Goal: Communication & Community: Connect with others

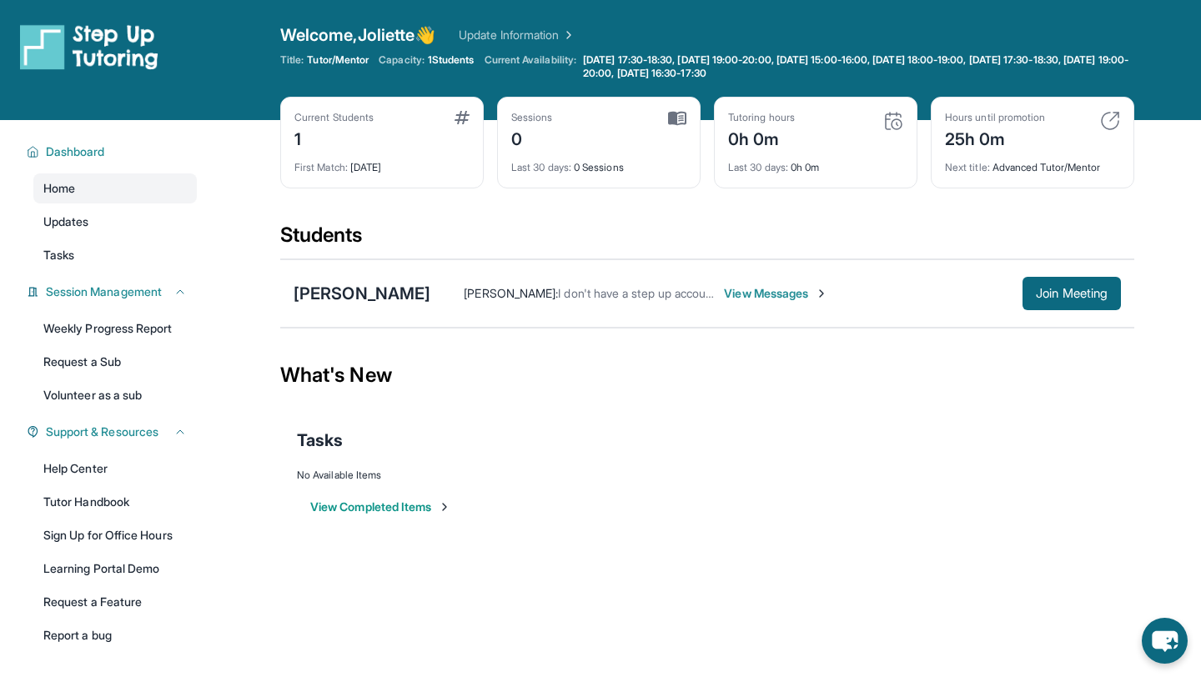
click at [784, 294] on span "View Messages" at bounding box center [776, 293] width 104 height 17
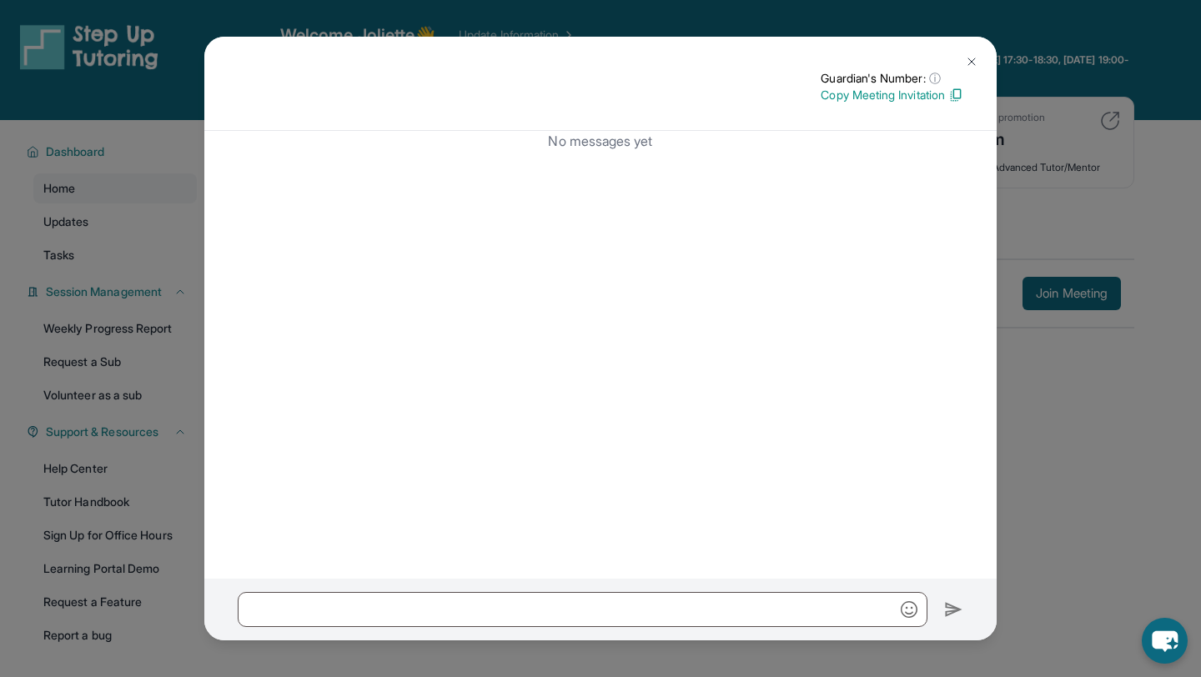
scroll to position [120, 0]
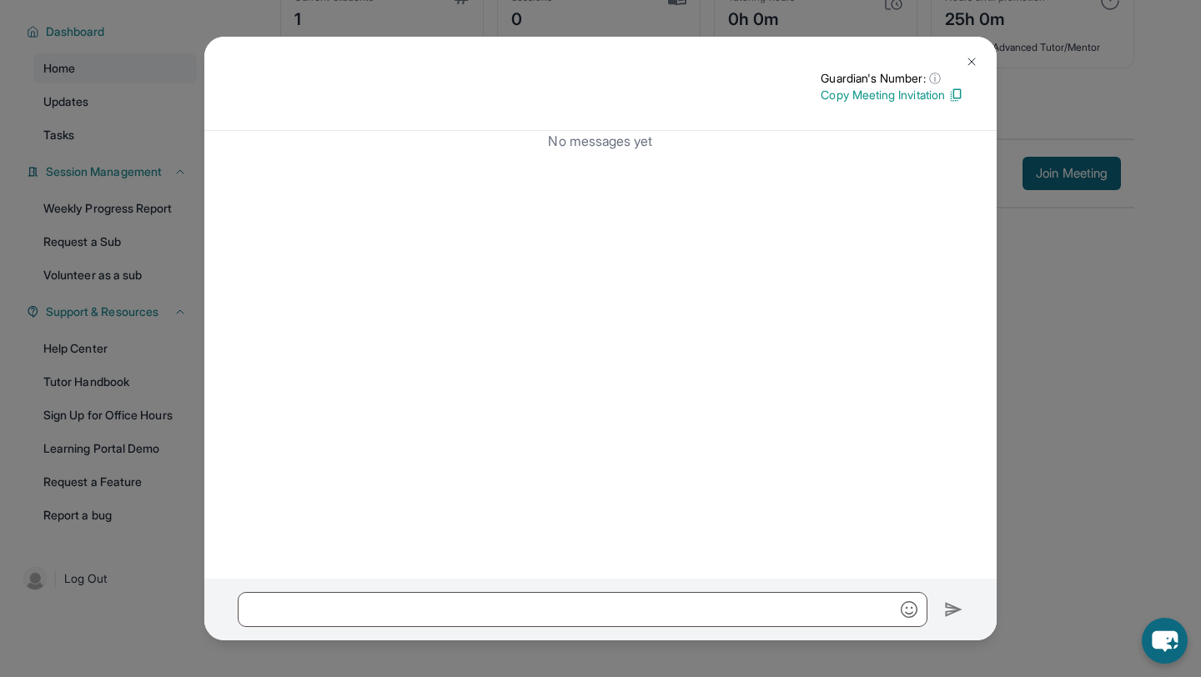
click at [972, 65] on img at bounding box center [971, 61] width 13 height 13
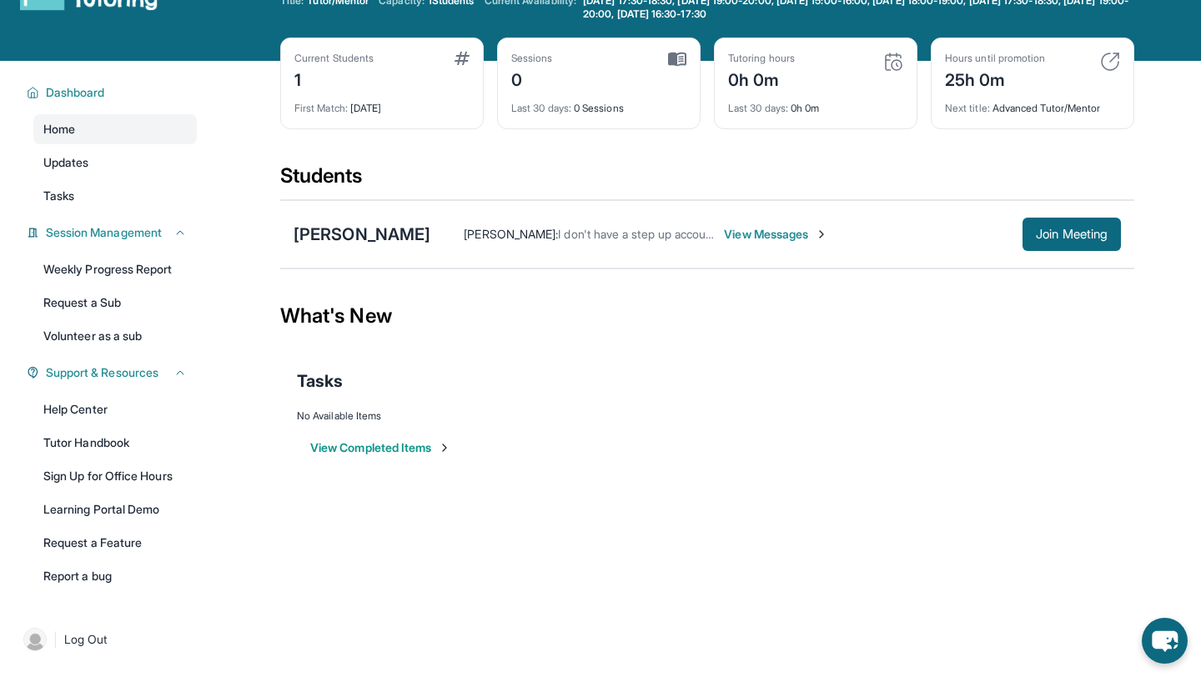
scroll to position [0, 0]
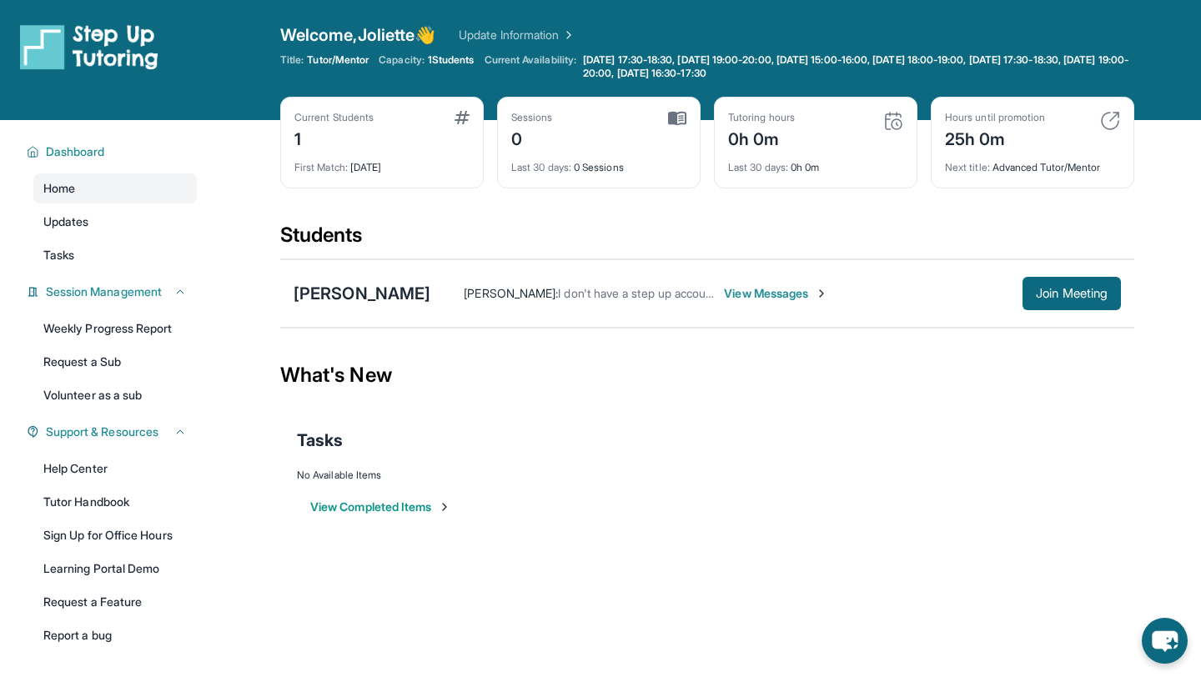
click at [326, 239] on div "Students" at bounding box center [707, 240] width 854 height 37
click at [771, 286] on span "View Messages" at bounding box center [776, 293] width 104 height 17
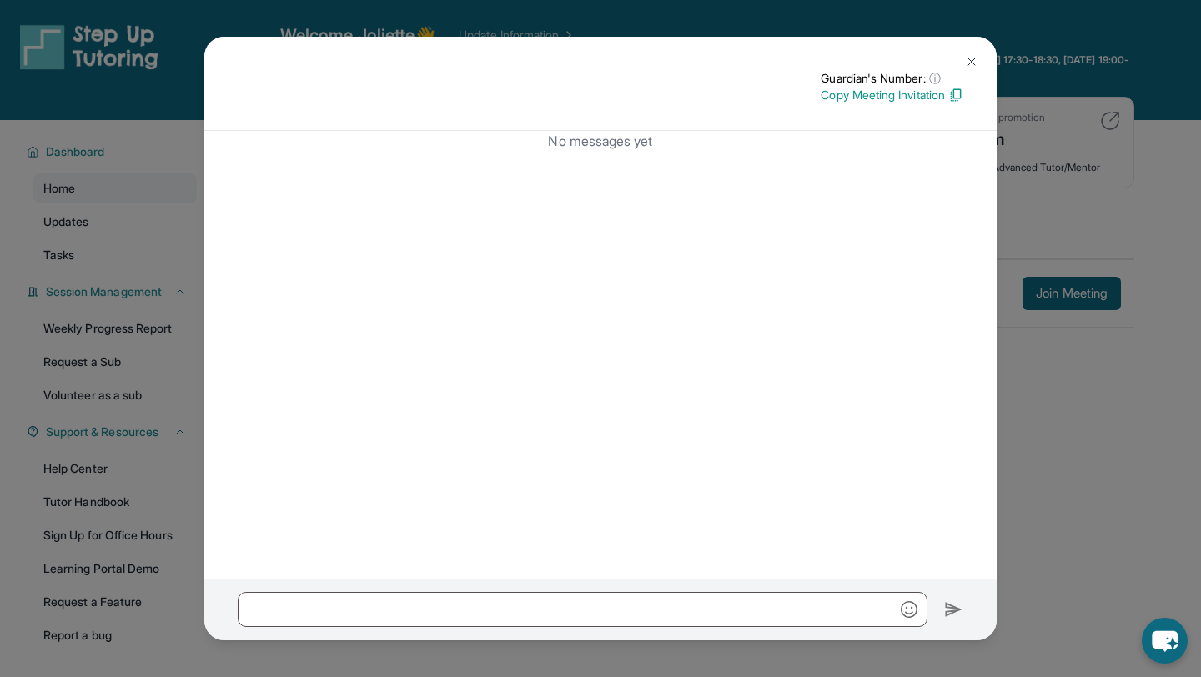
click at [972, 59] on img at bounding box center [971, 61] width 13 height 13
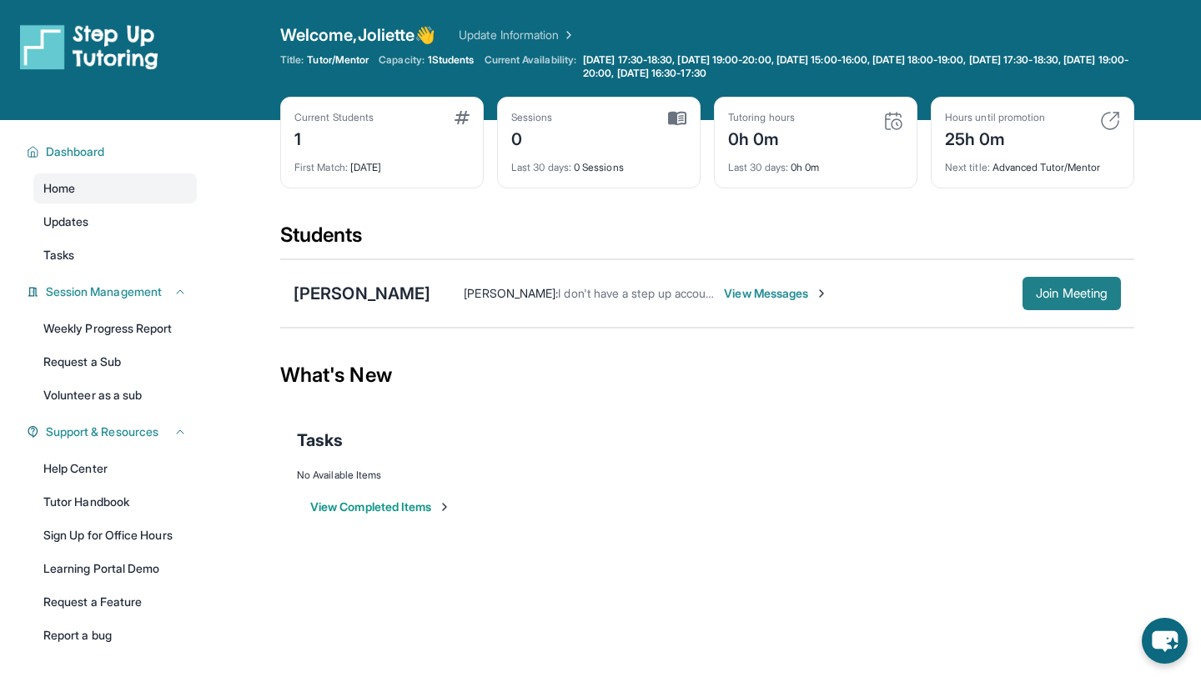
click at [1070, 284] on button "Join Meeting" at bounding box center [1071, 293] width 98 height 33
click at [380, 294] on div "[PERSON_NAME]" at bounding box center [362, 293] width 137 height 23
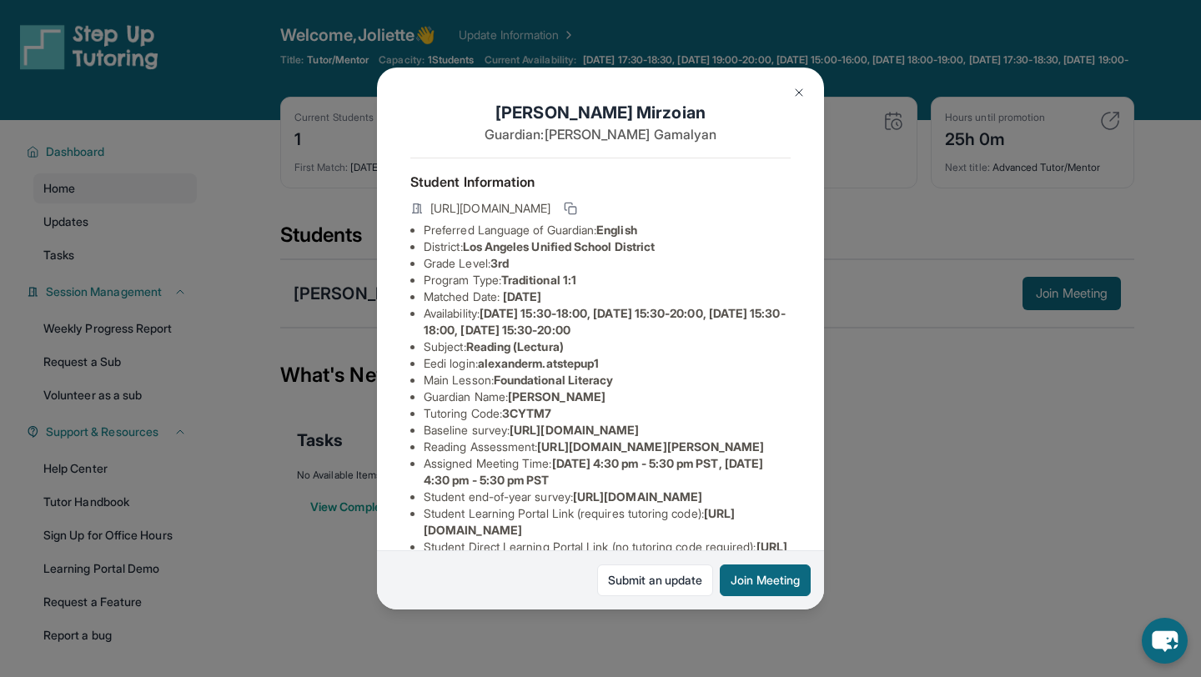
scroll to position [209, 0]
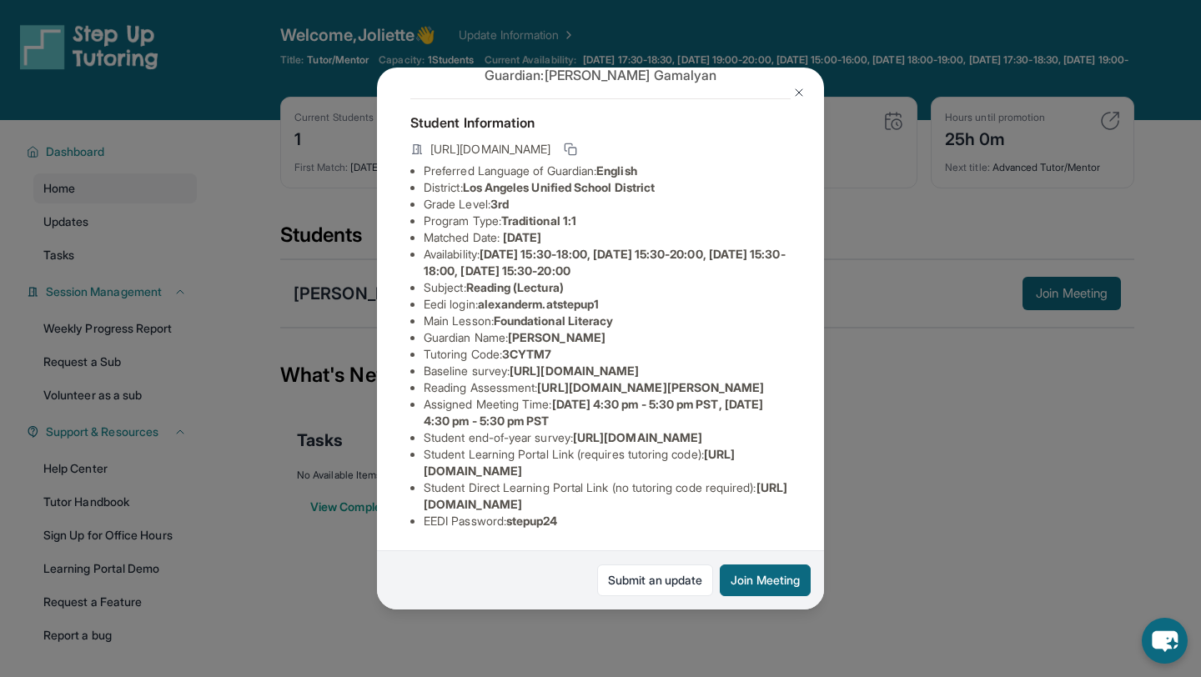
drag, startPoint x: 424, startPoint y: 468, endPoint x: 735, endPoint y: 466, distance: 311.1
click at [735, 466] on li "Student Learning Portal Link (requires tutoring code) : [URL][DOMAIN_NAME]" at bounding box center [607, 462] width 367 height 33
copy span "[URL][DOMAIN_NAME]"
click at [736, 451] on li "Student Learning Portal Link (requires tutoring code) : [URL][DOMAIN_NAME]" at bounding box center [607, 462] width 367 height 33
click at [639, 471] on span "[URL][DOMAIN_NAME]" at bounding box center [579, 462] width 311 height 31
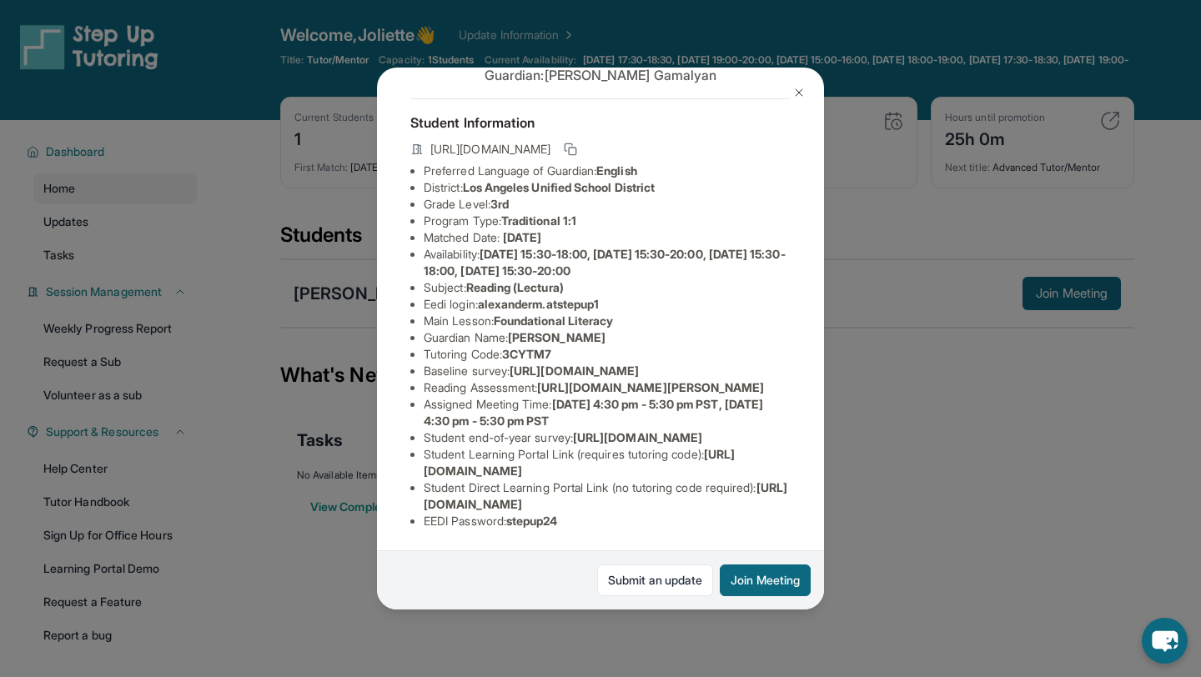
click at [639, 471] on span "[URL][DOMAIN_NAME]" at bounding box center [579, 462] width 311 height 31
click at [716, 479] on li "Student Learning Portal Link (requires tutoring code) : [URL][DOMAIN_NAME]" at bounding box center [607, 462] width 367 height 33
